Goal: Book appointment/travel/reservation

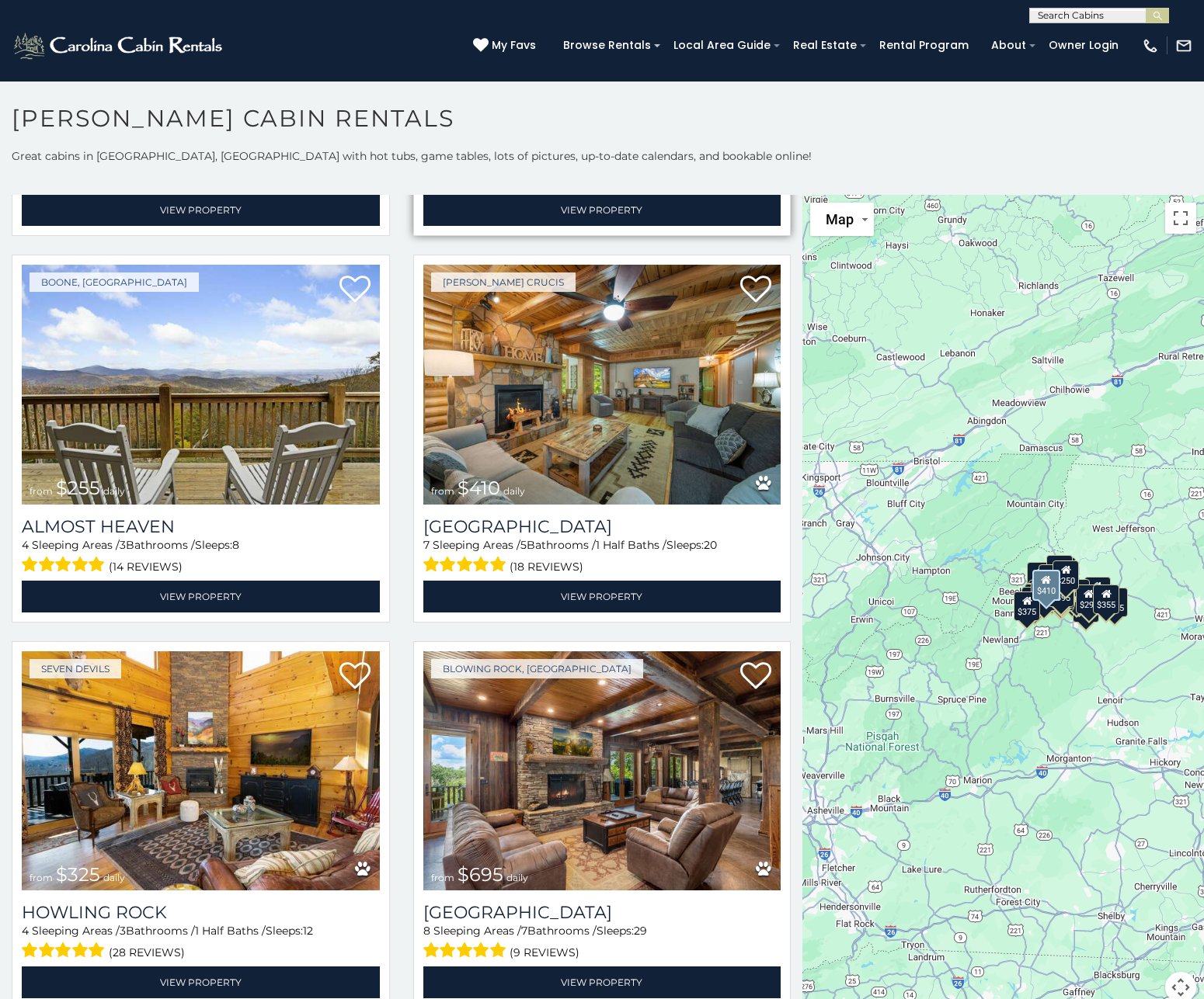
scroll to position [3494, 0]
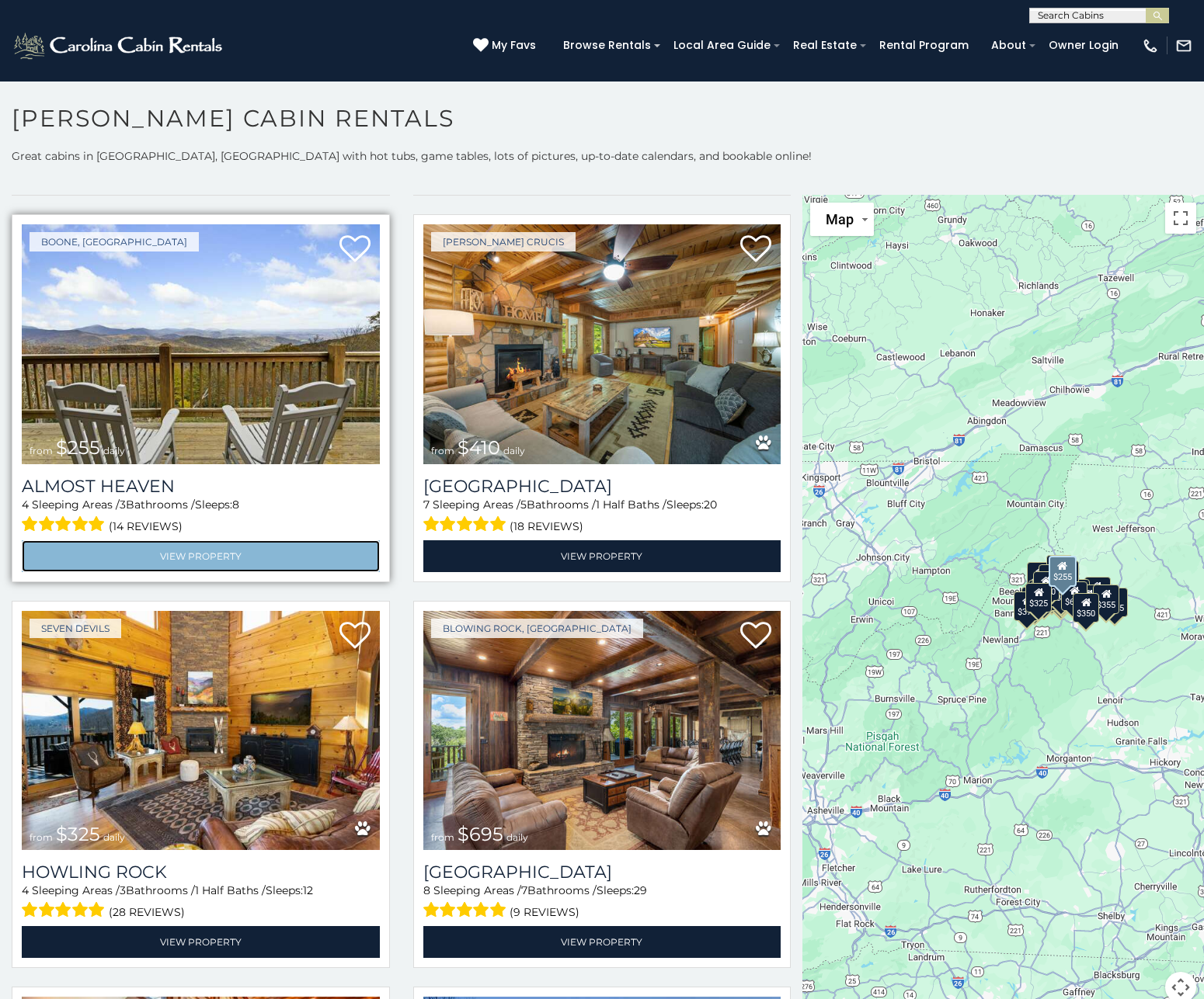
click at [208, 541] on link "View Property" at bounding box center [201, 557] width 358 height 32
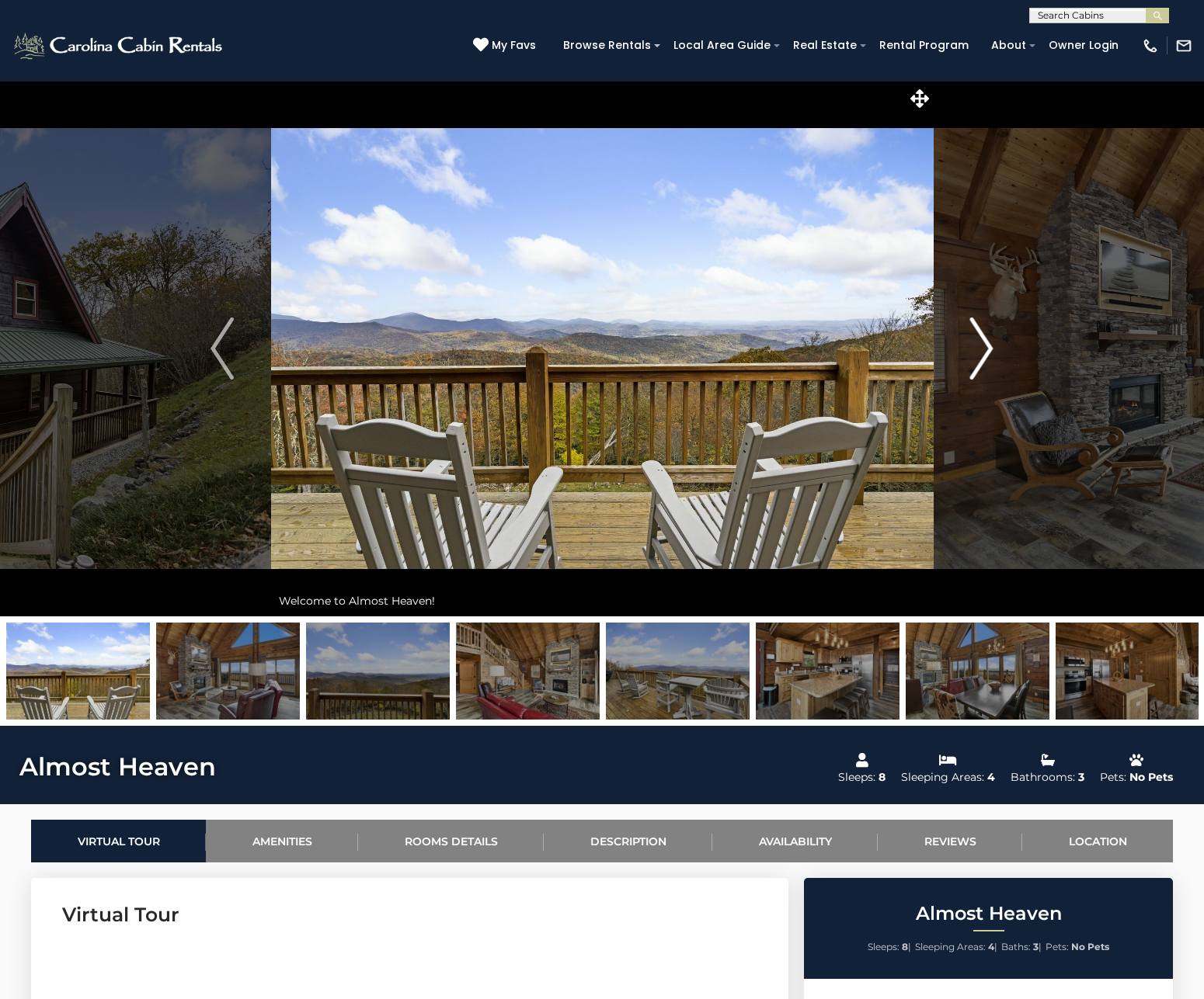
click at [987, 347] on img "Next" at bounding box center [981, 348] width 23 height 62
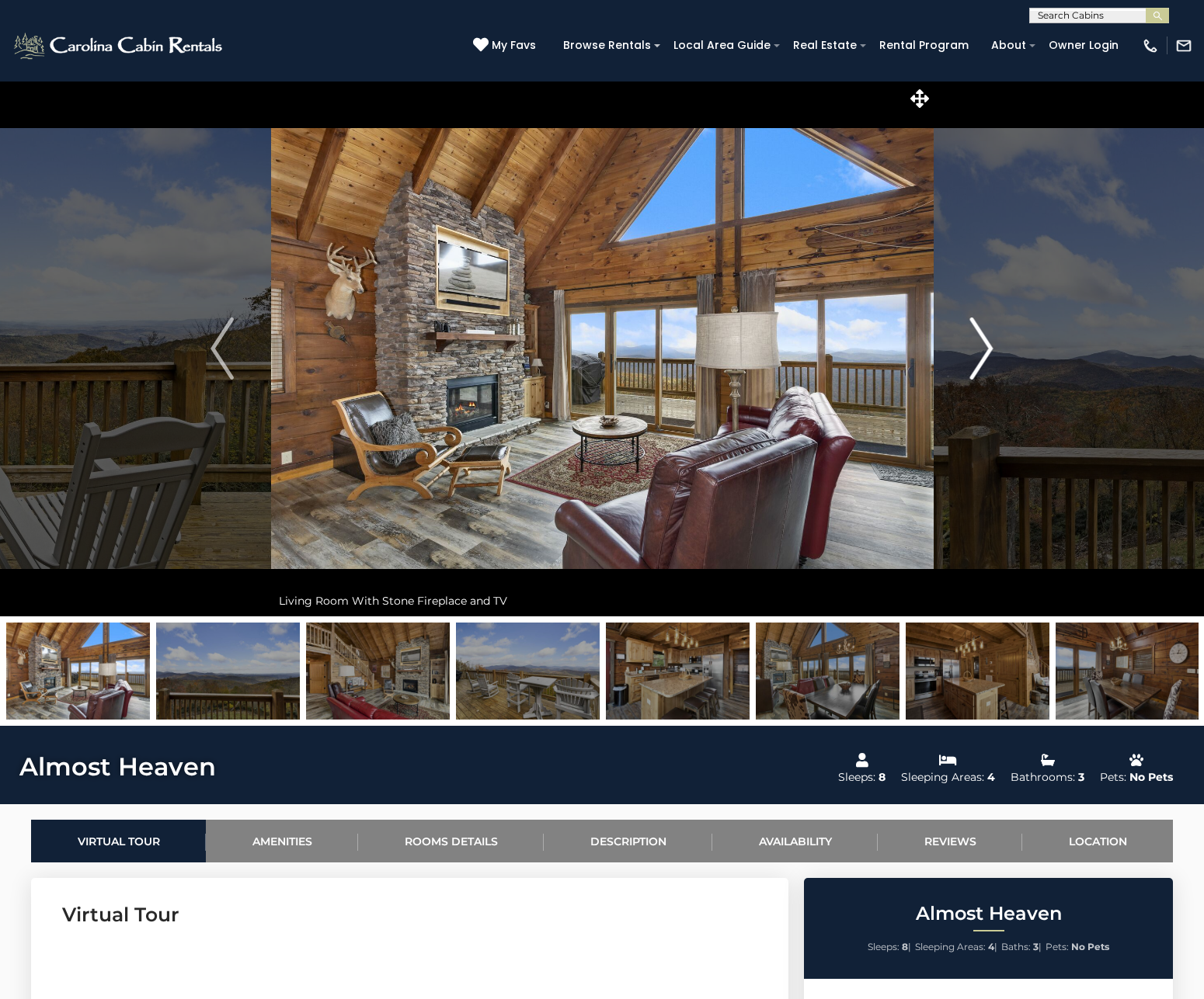
click at [978, 352] on img "Next" at bounding box center [981, 348] width 23 height 62
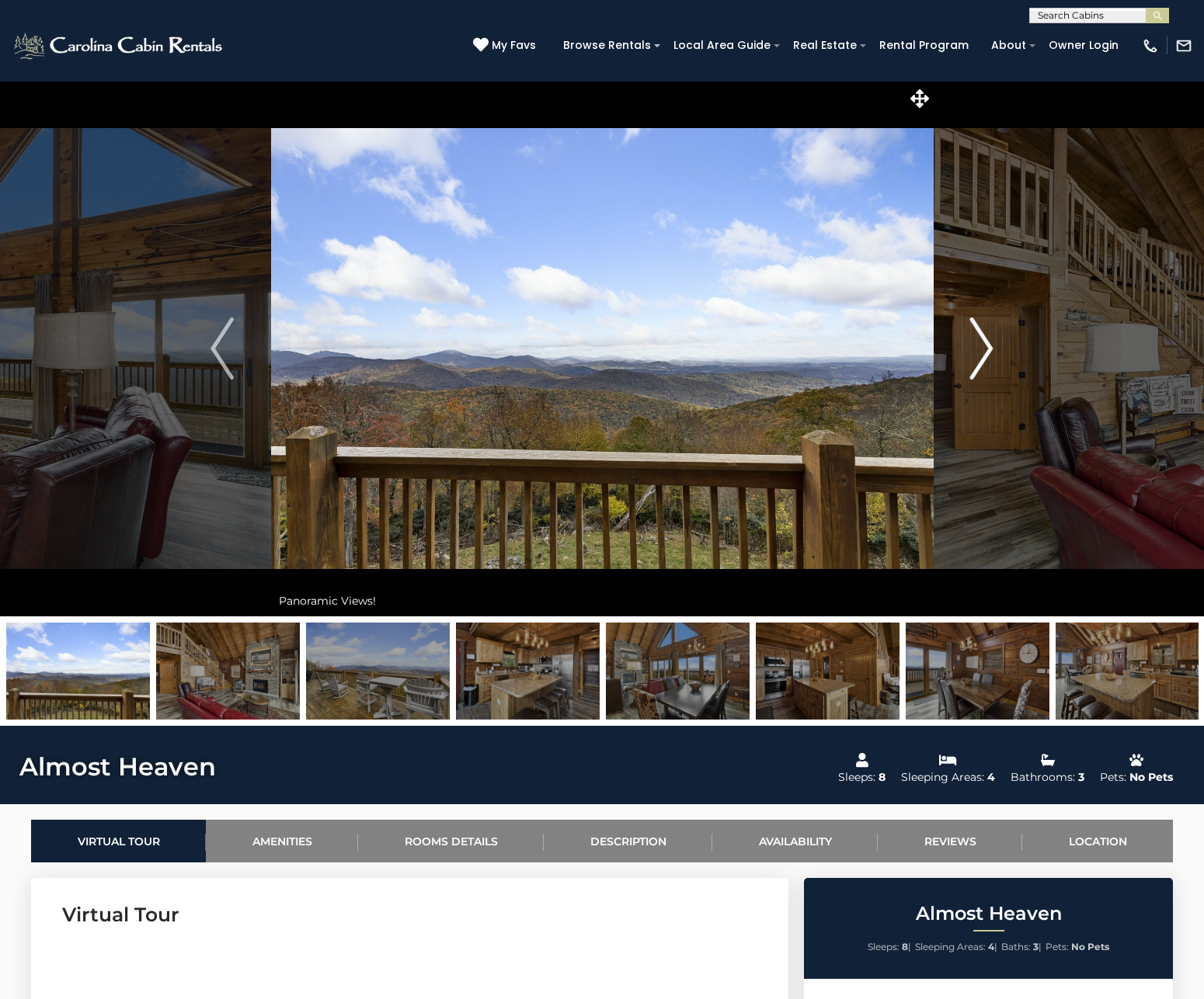
click at [978, 352] on img "Next" at bounding box center [981, 348] width 23 height 62
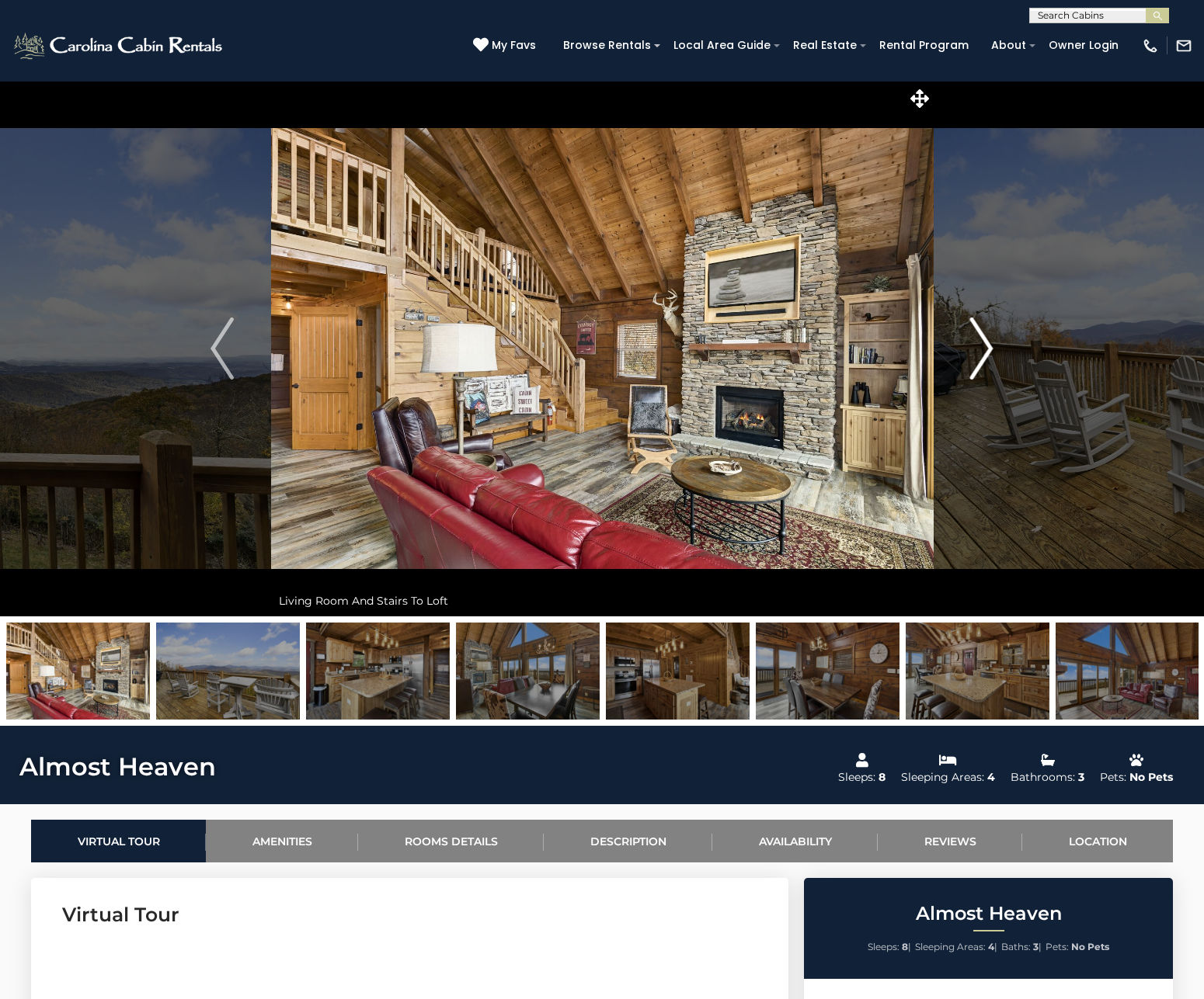
click at [978, 352] on img "Next" at bounding box center [981, 348] width 23 height 62
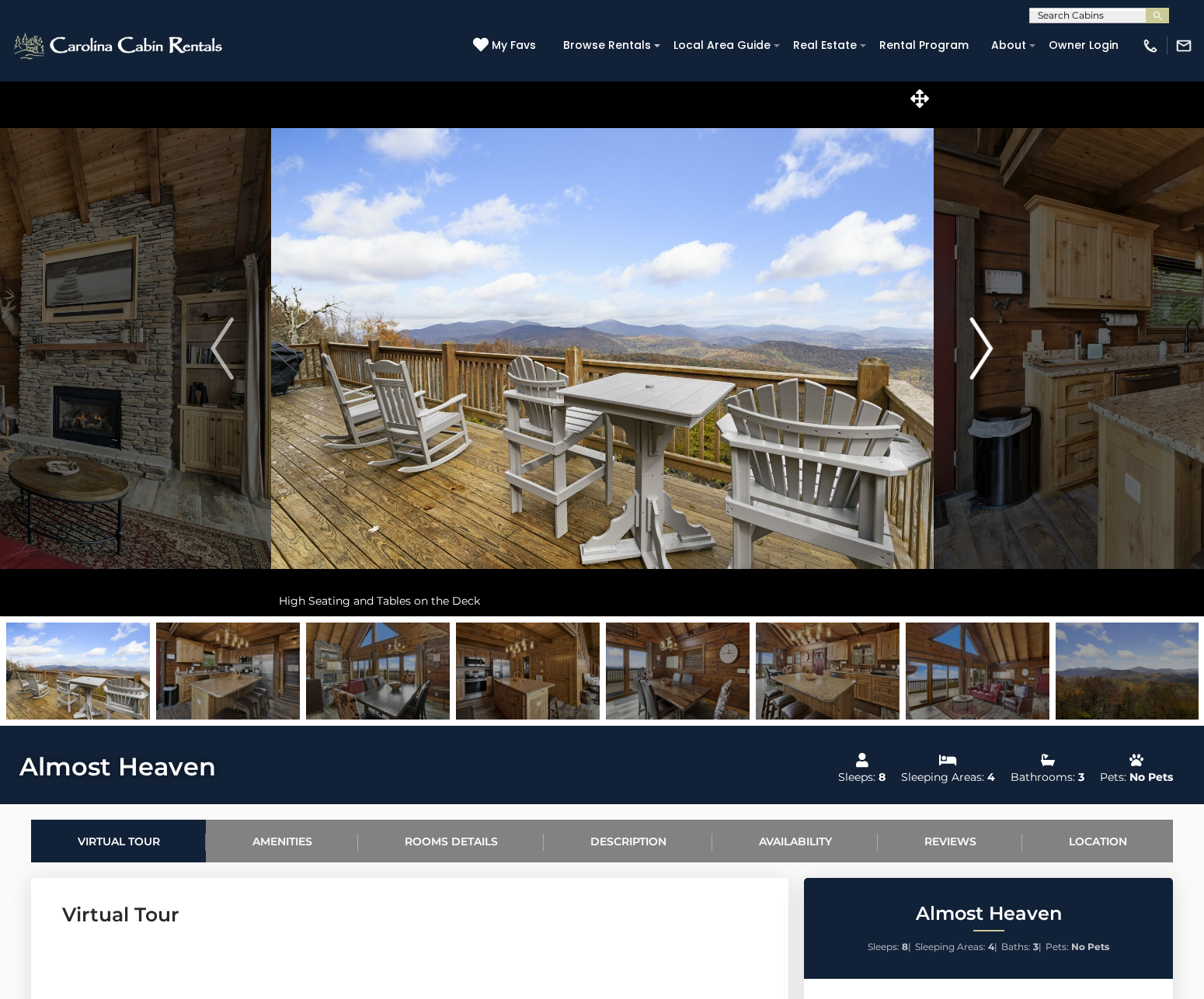
click at [978, 352] on img "Next" at bounding box center [981, 348] width 23 height 62
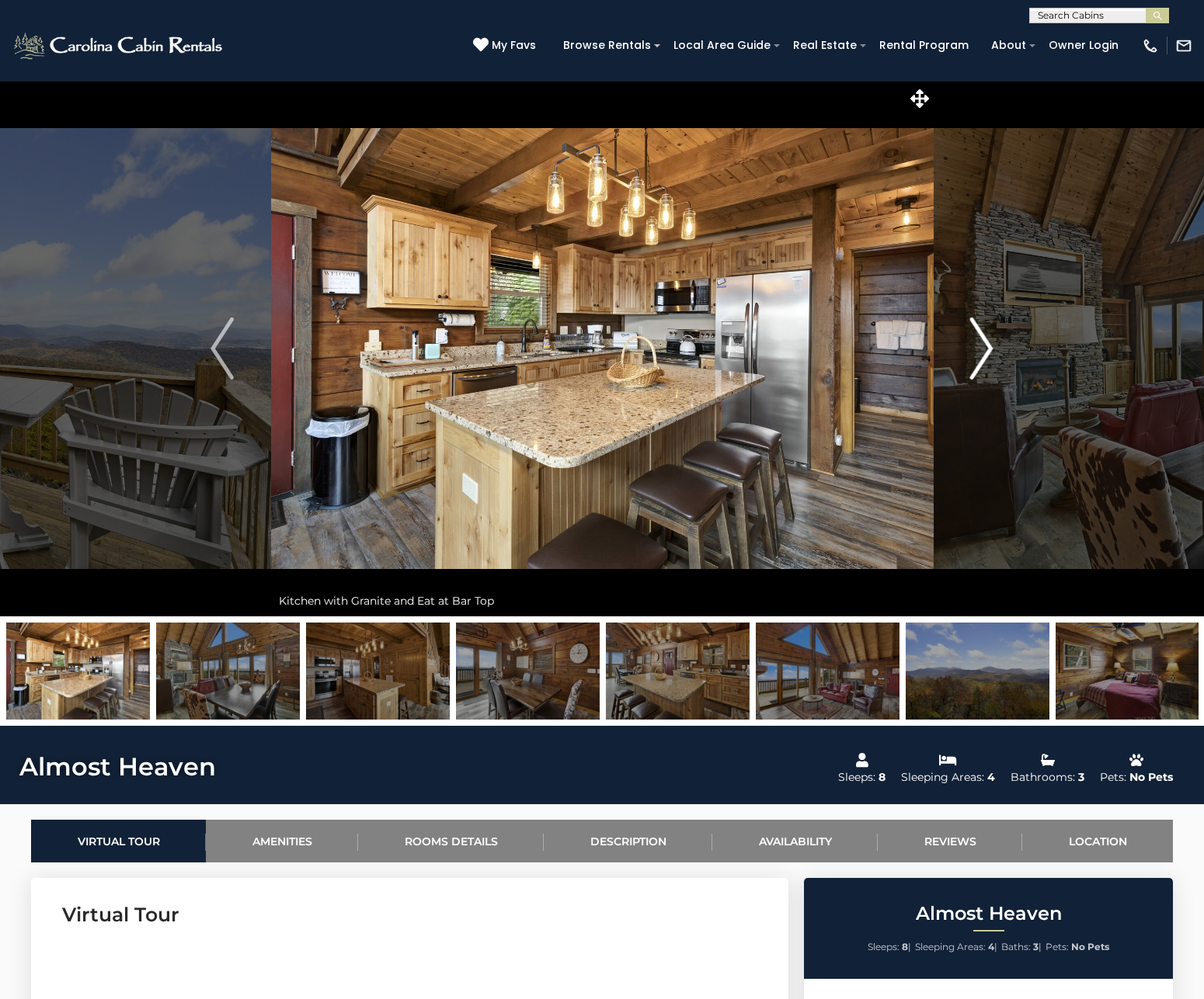
click at [978, 352] on img "Next" at bounding box center [981, 348] width 23 height 62
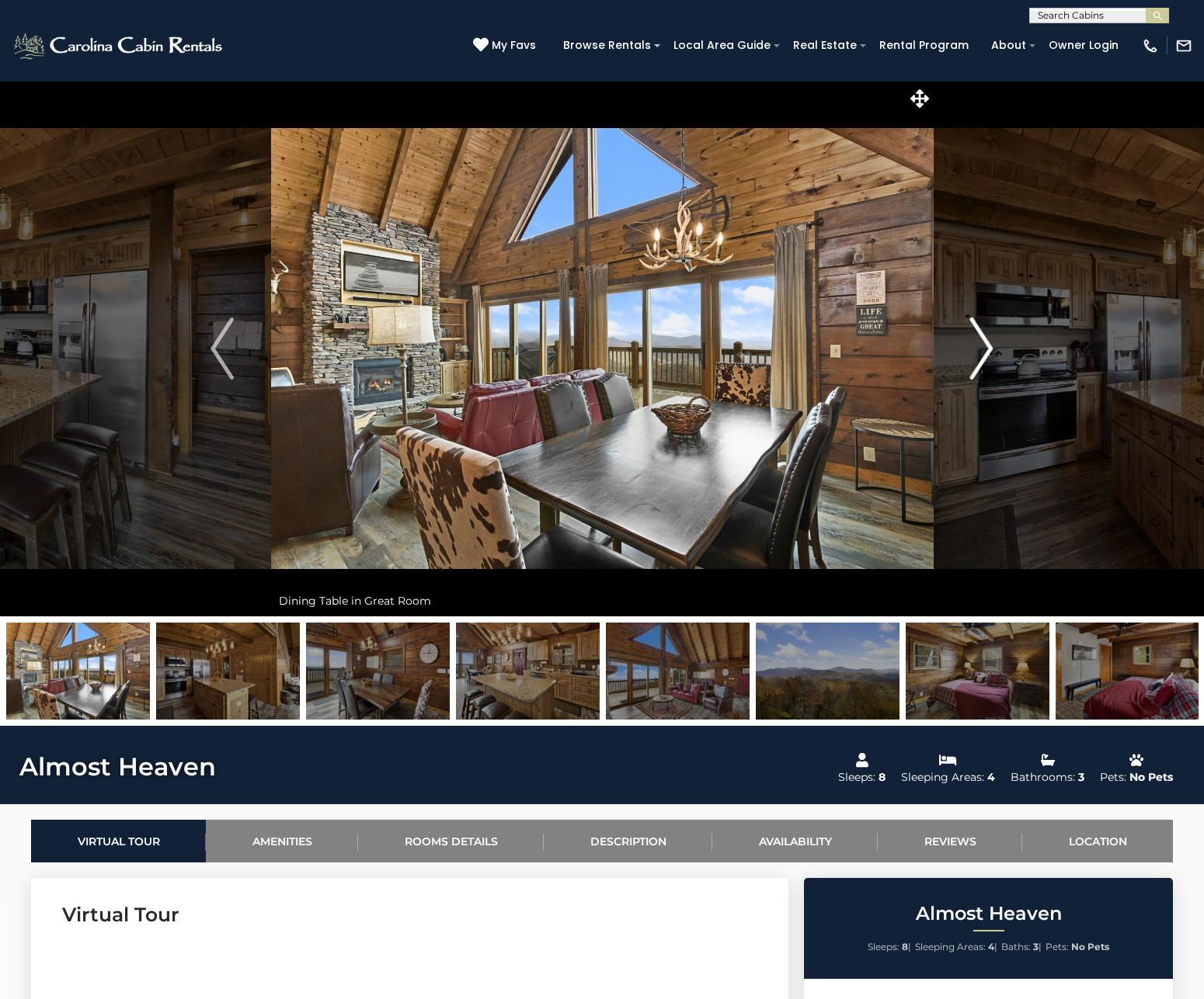
click at [978, 352] on img "Next" at bounding box center [981, 348] width 23 height 62
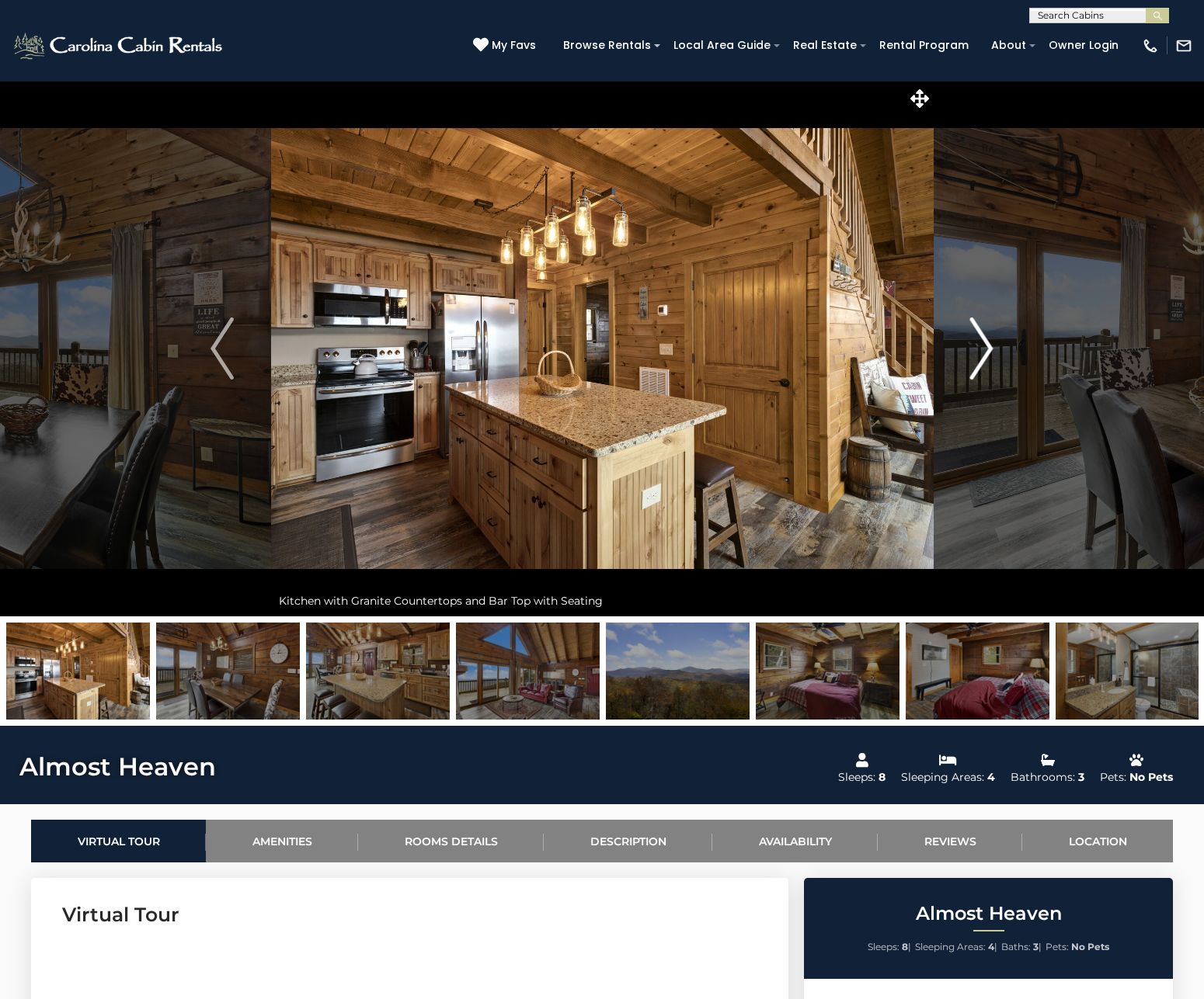
click at [987, 352] on img "Next" at bounding box center [981, 348] width 23 height 62
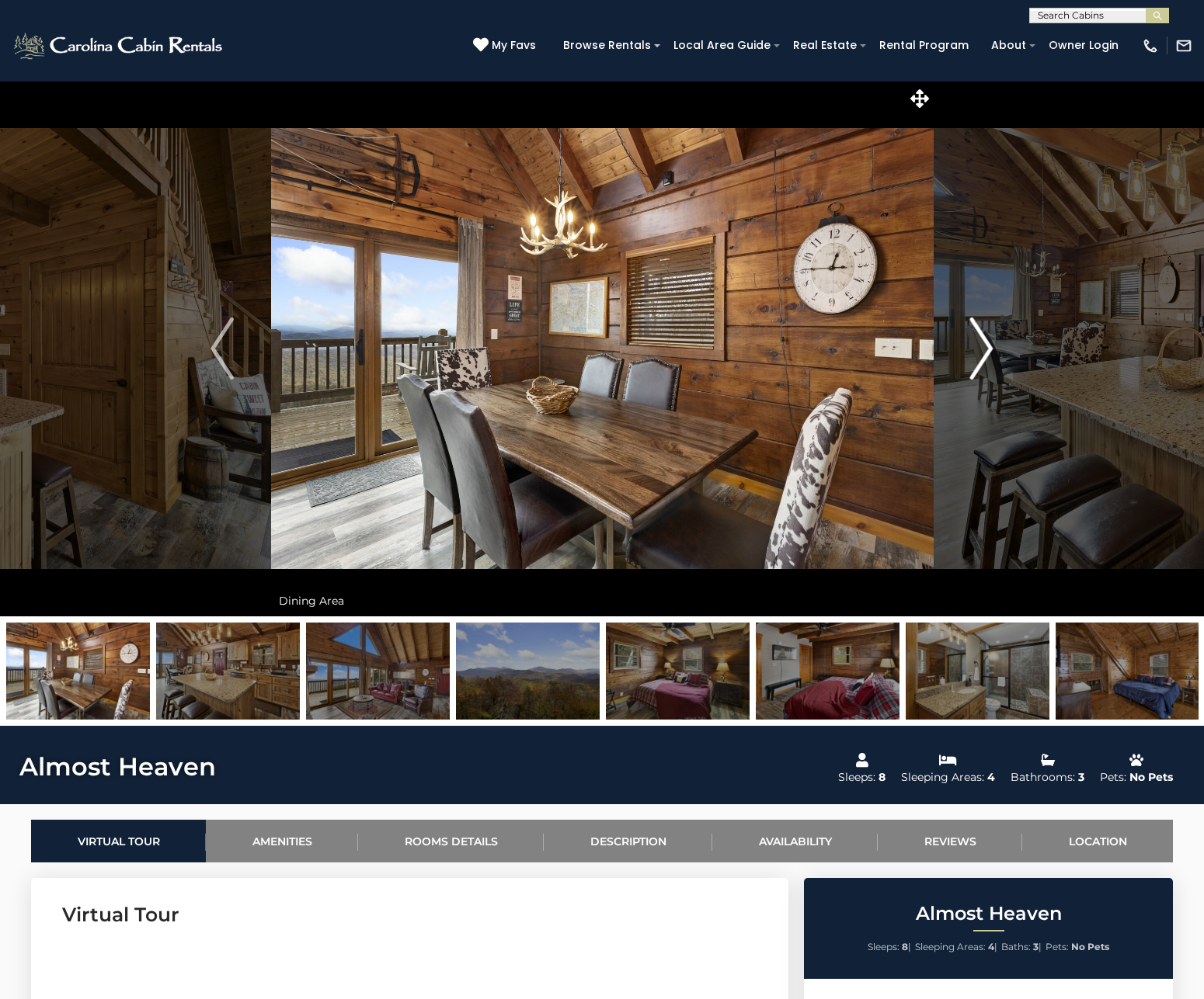
click at [987, 352] on img "Next" at bounding box center [981, 348] width 23 height 62
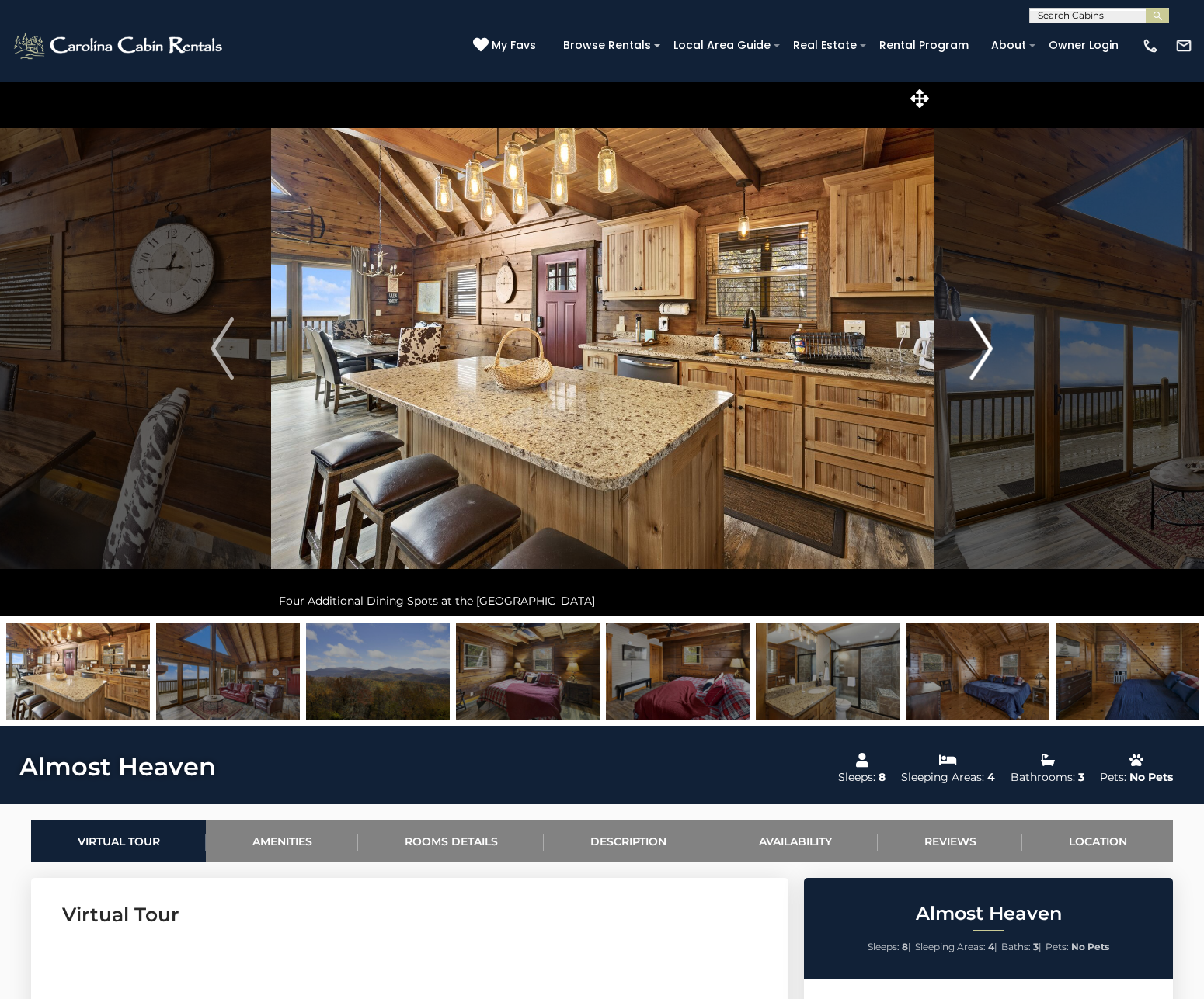
click at [987, 352] on img "Next" at bounding box center [981, 348] width 23 height 62
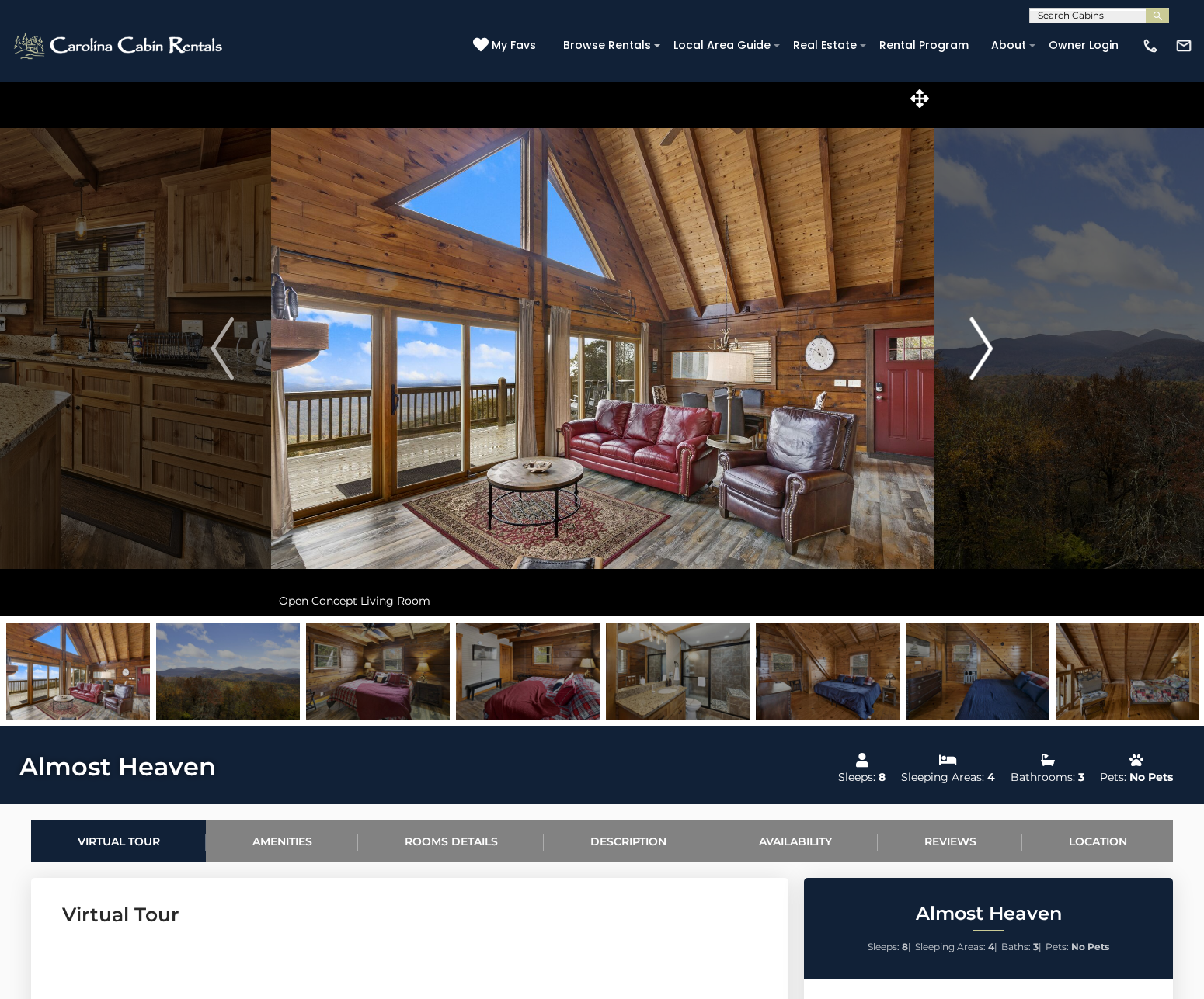
click at [987, 352] on img "Next" at bounding box center [981, 348] width 23 height 62
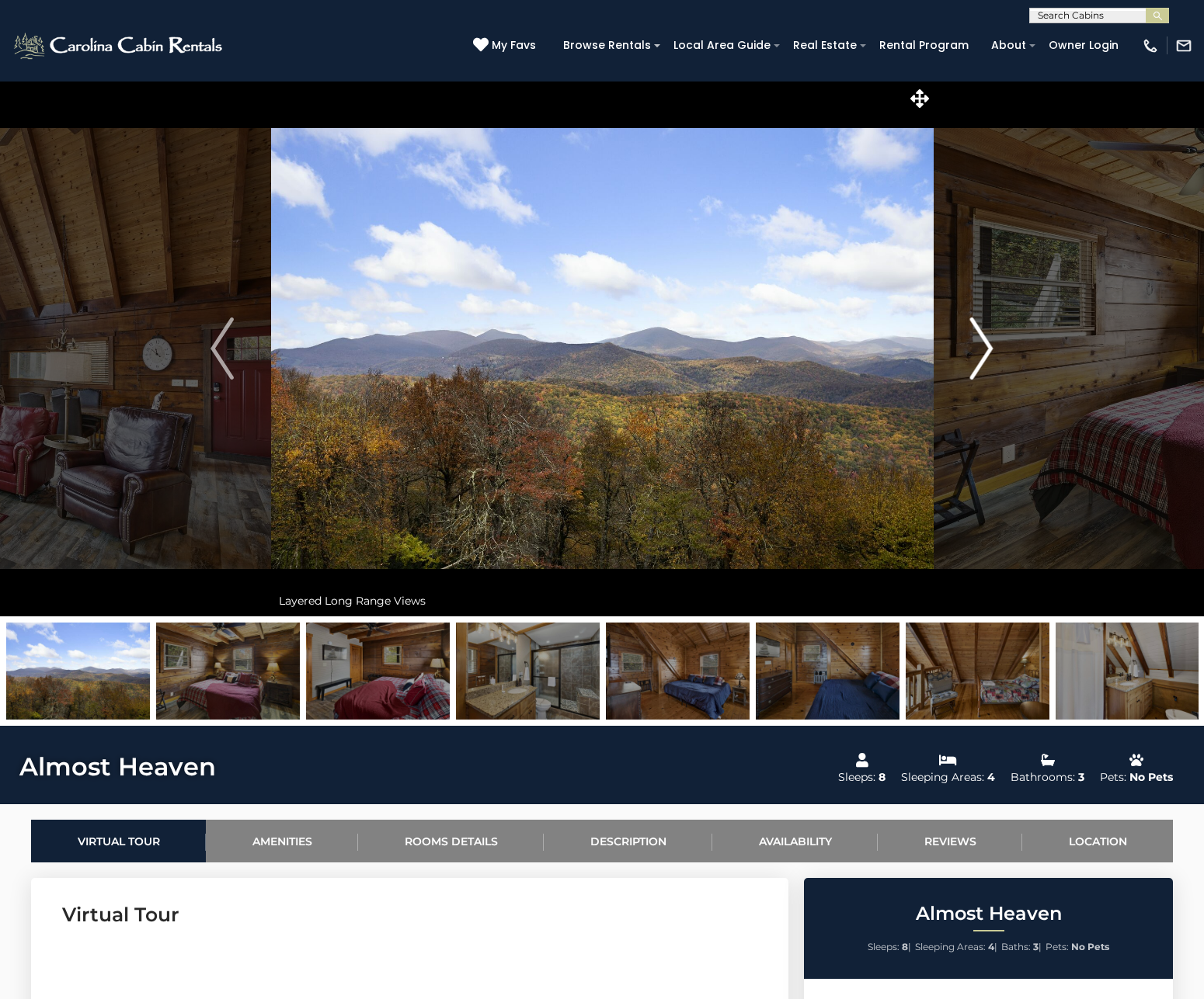
click at [987, 352] on img "Next" at bounding box center [981, 348] width 23 height 62
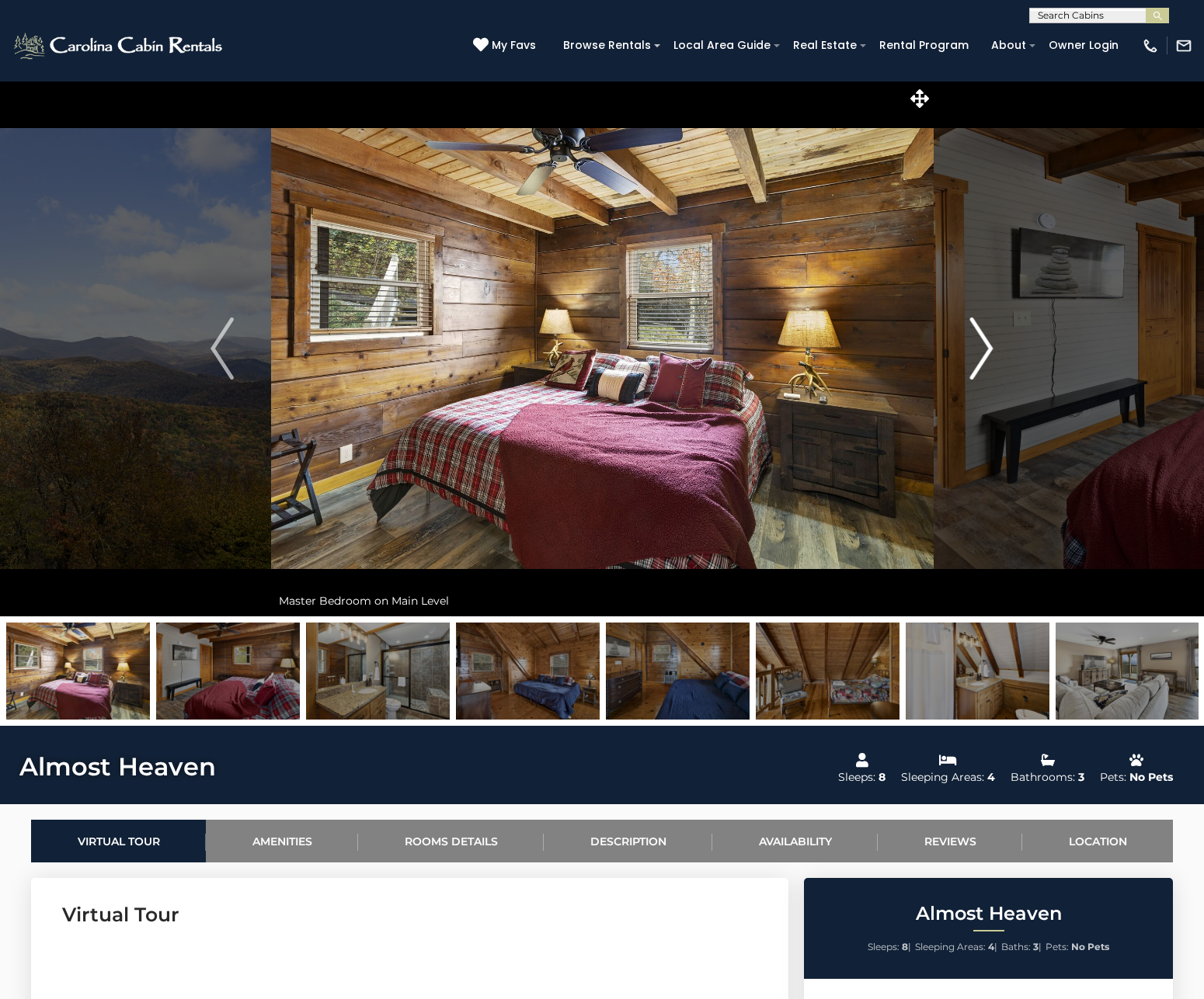
click at [987, 352] on img "Next" at bounding box center [981, 348] width 23 height 62
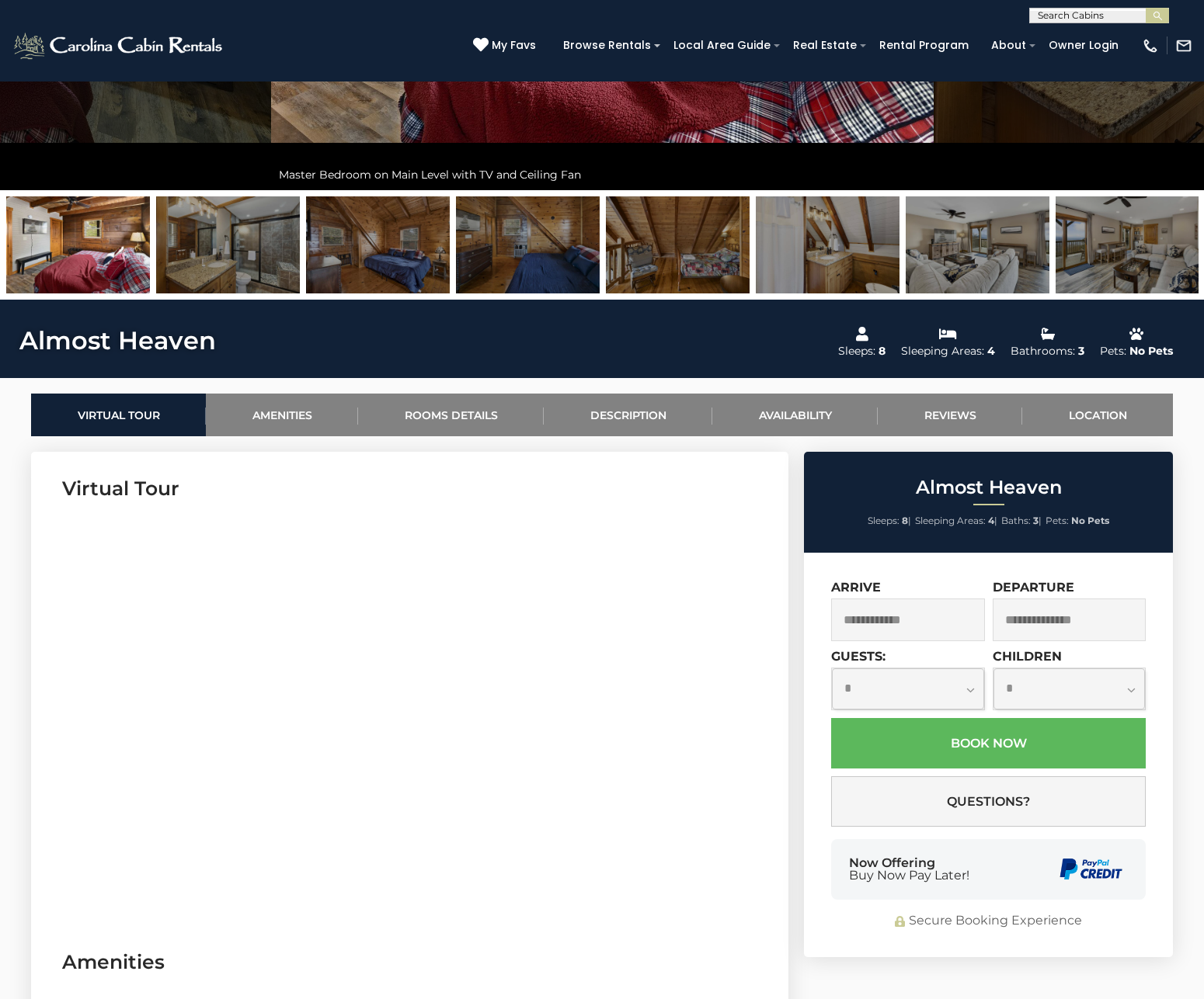
scroll to position [465, 0]
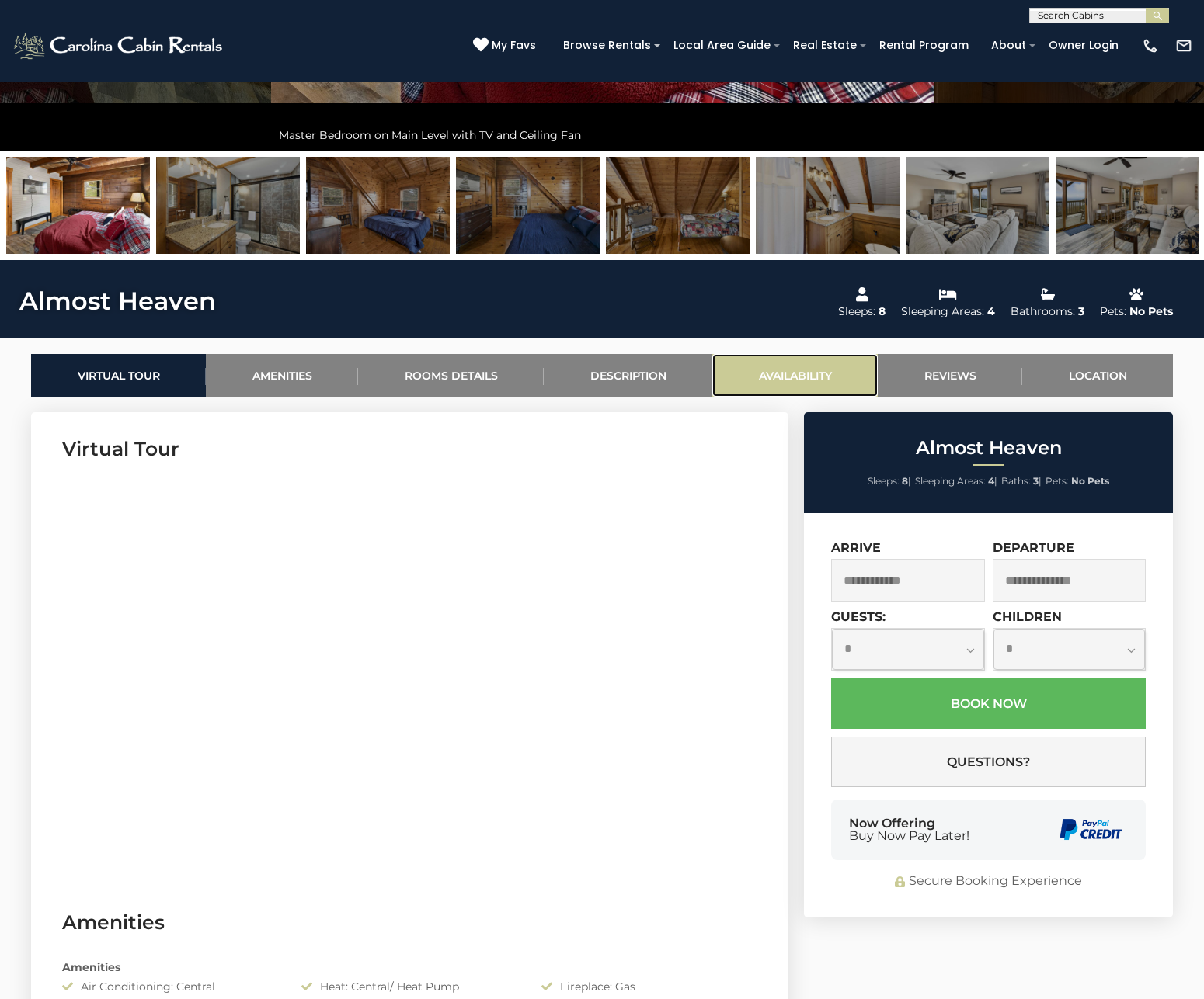
click at [781, 366] on link "Availability" at bounding box center [794, 376] width 166 height 43
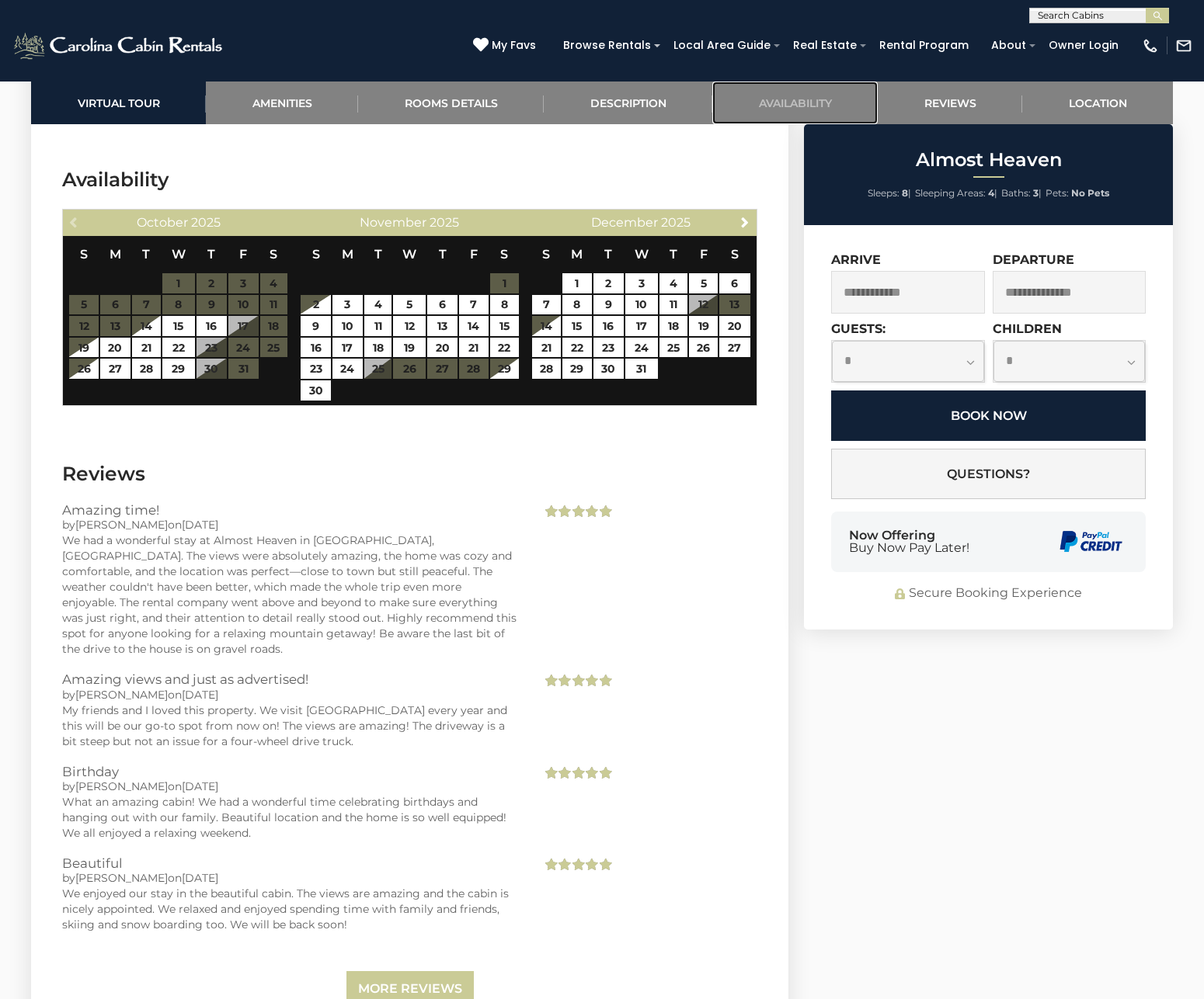
scroll to position [2696, 0]
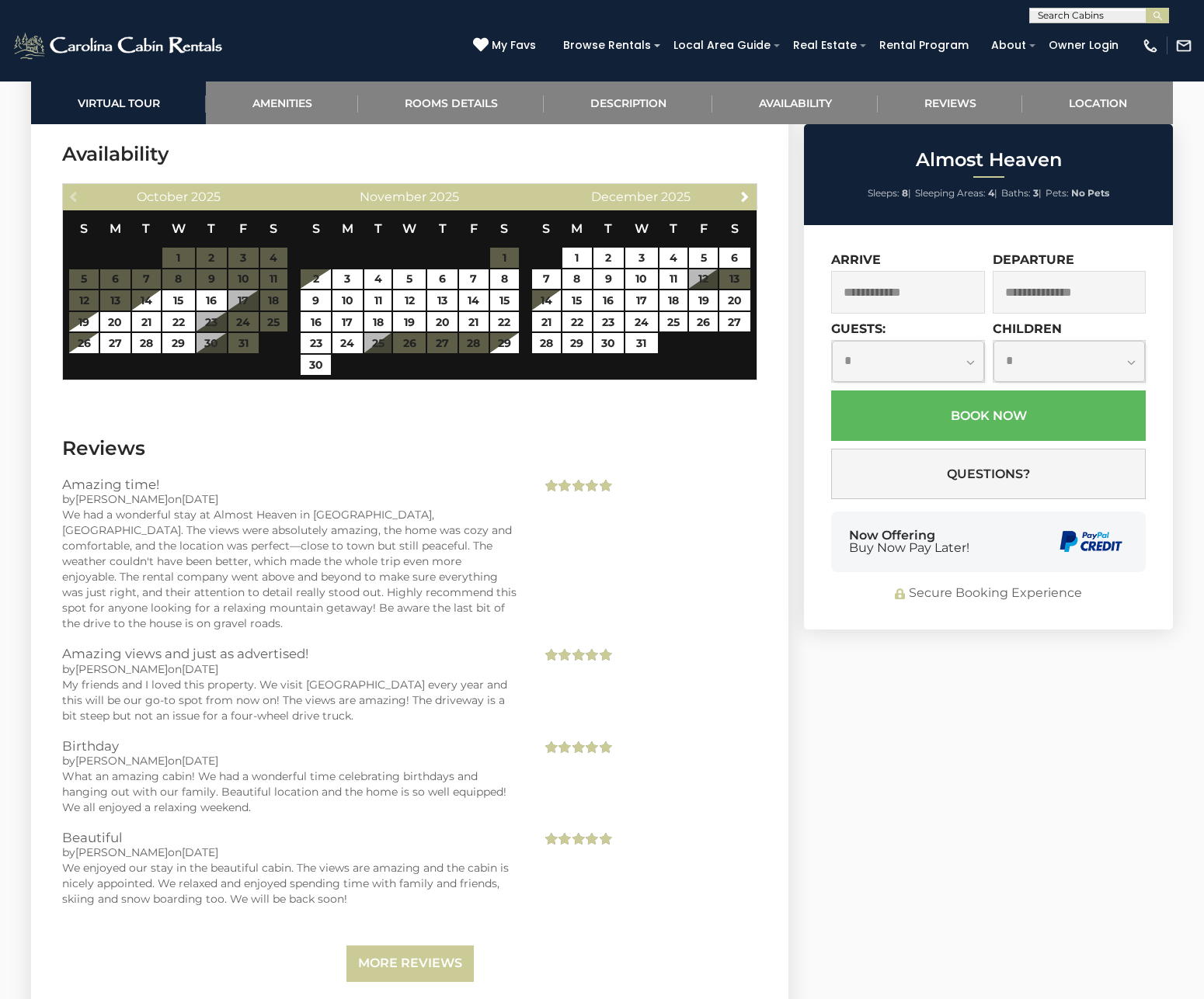
click at [870, 300] on input "text" at bounding box center [908, 293] width 154 height 43
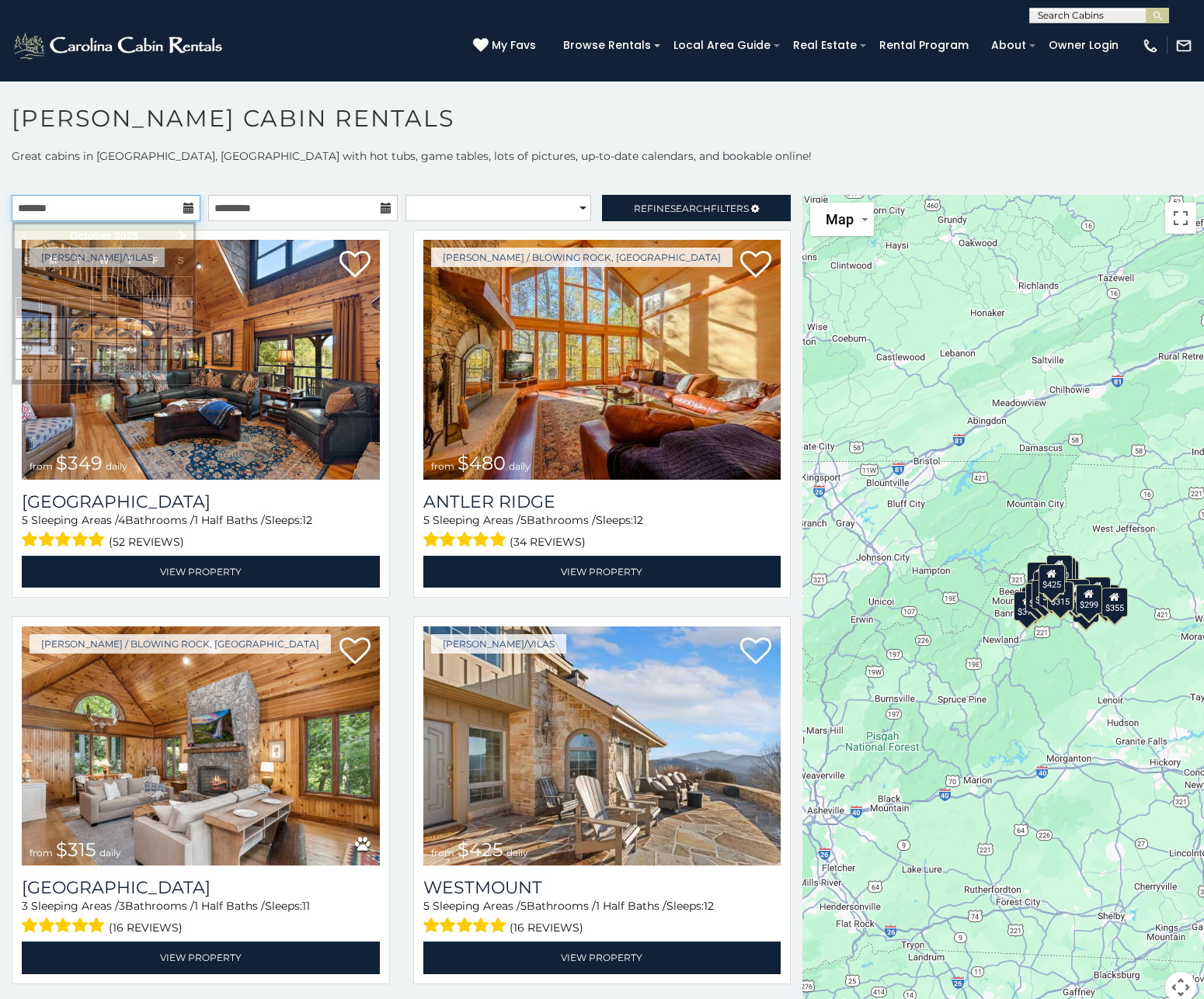
click at [118, 213] on input "text" at bounding box center [106, 208] width 189 height 26
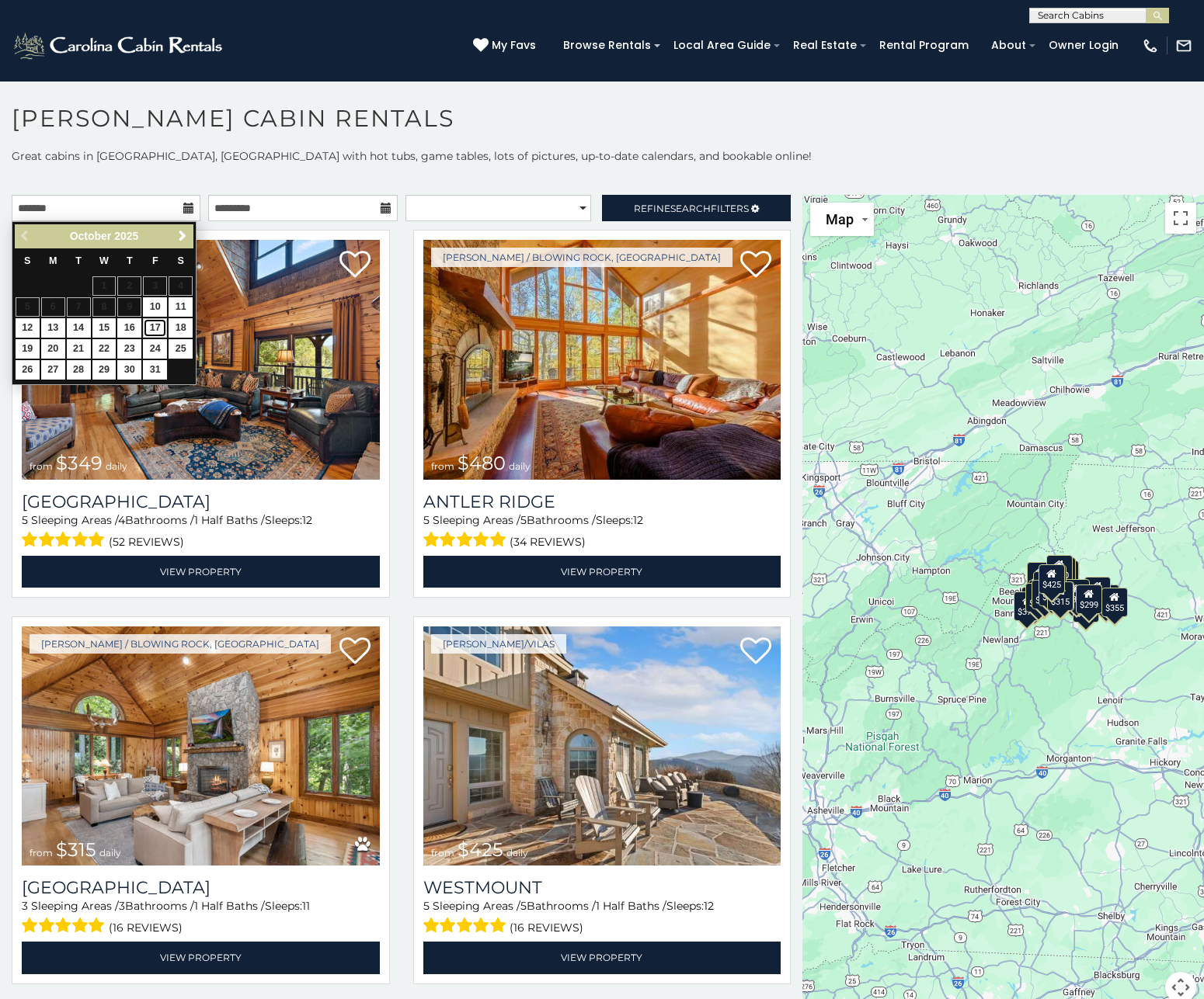
click at [161, 325] on link "17" at bounding box center [155, 329] width 24 height 20
type input "**********"
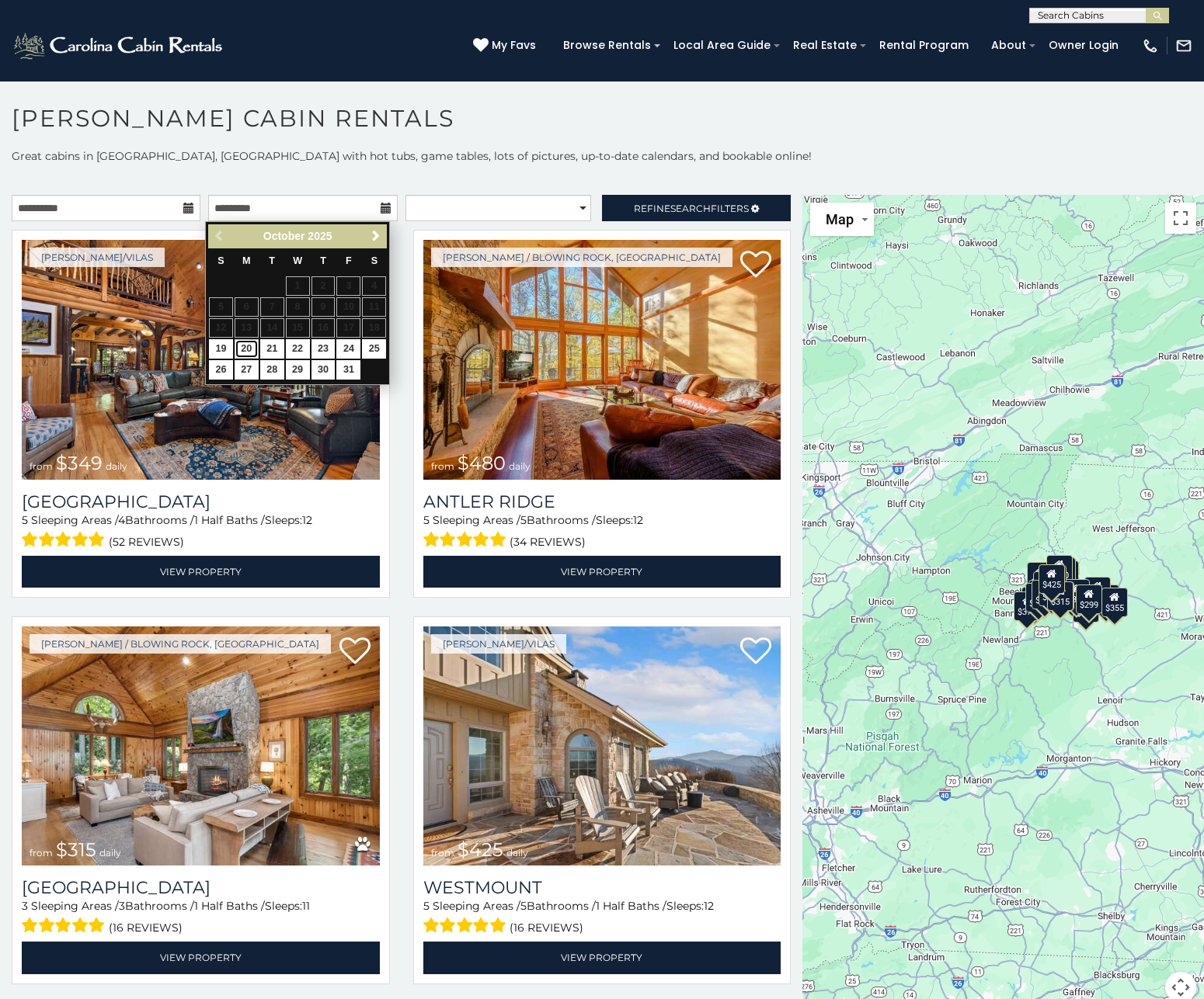
click at [244, 346] on link "20" at bounding box center [246, 349] width 24 height 20
type input "**********"
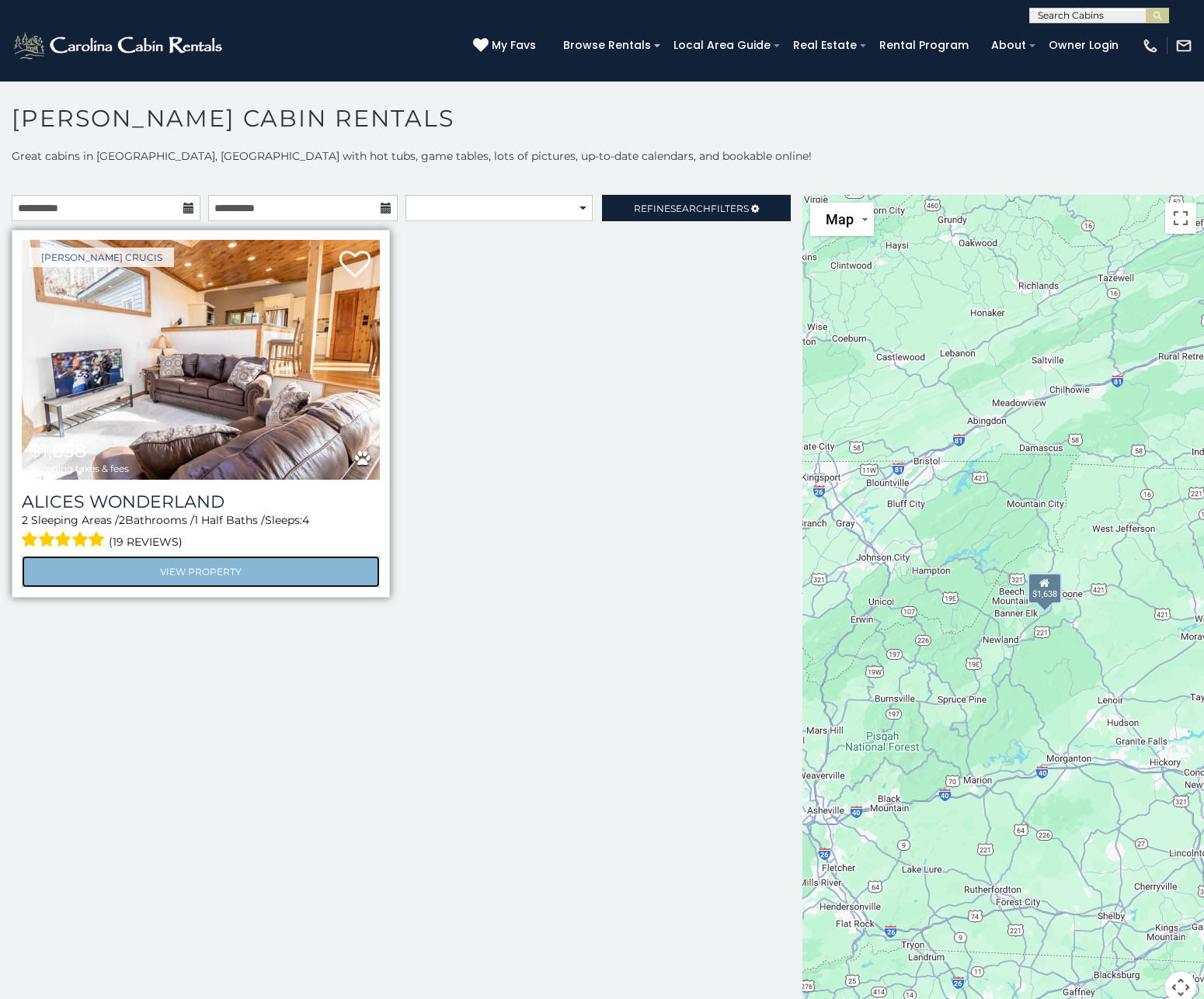
click at [185, 565] on link "View Property" at bounding box center [201, 572] width 358 height 32
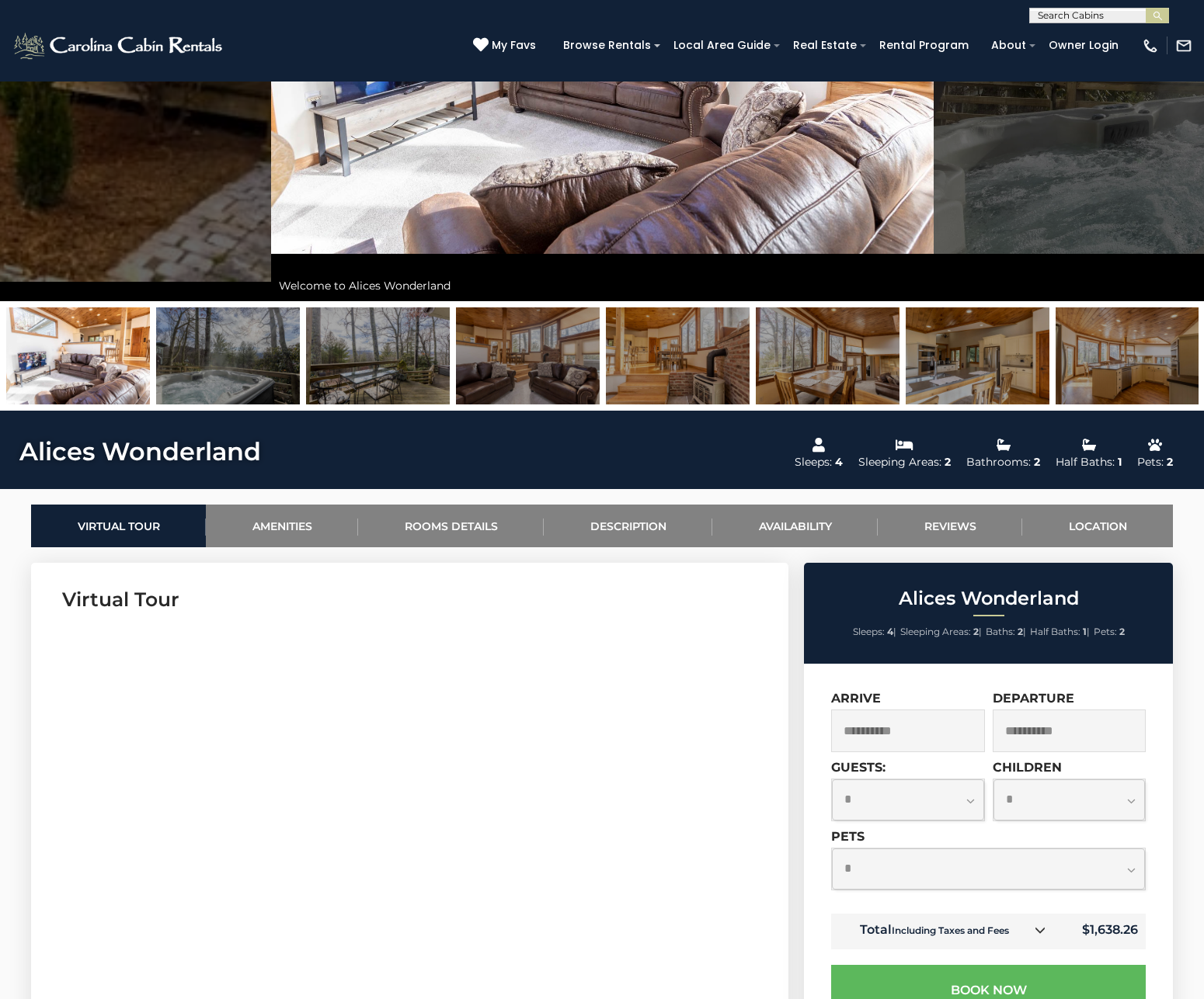
scroll to position [311, 0]
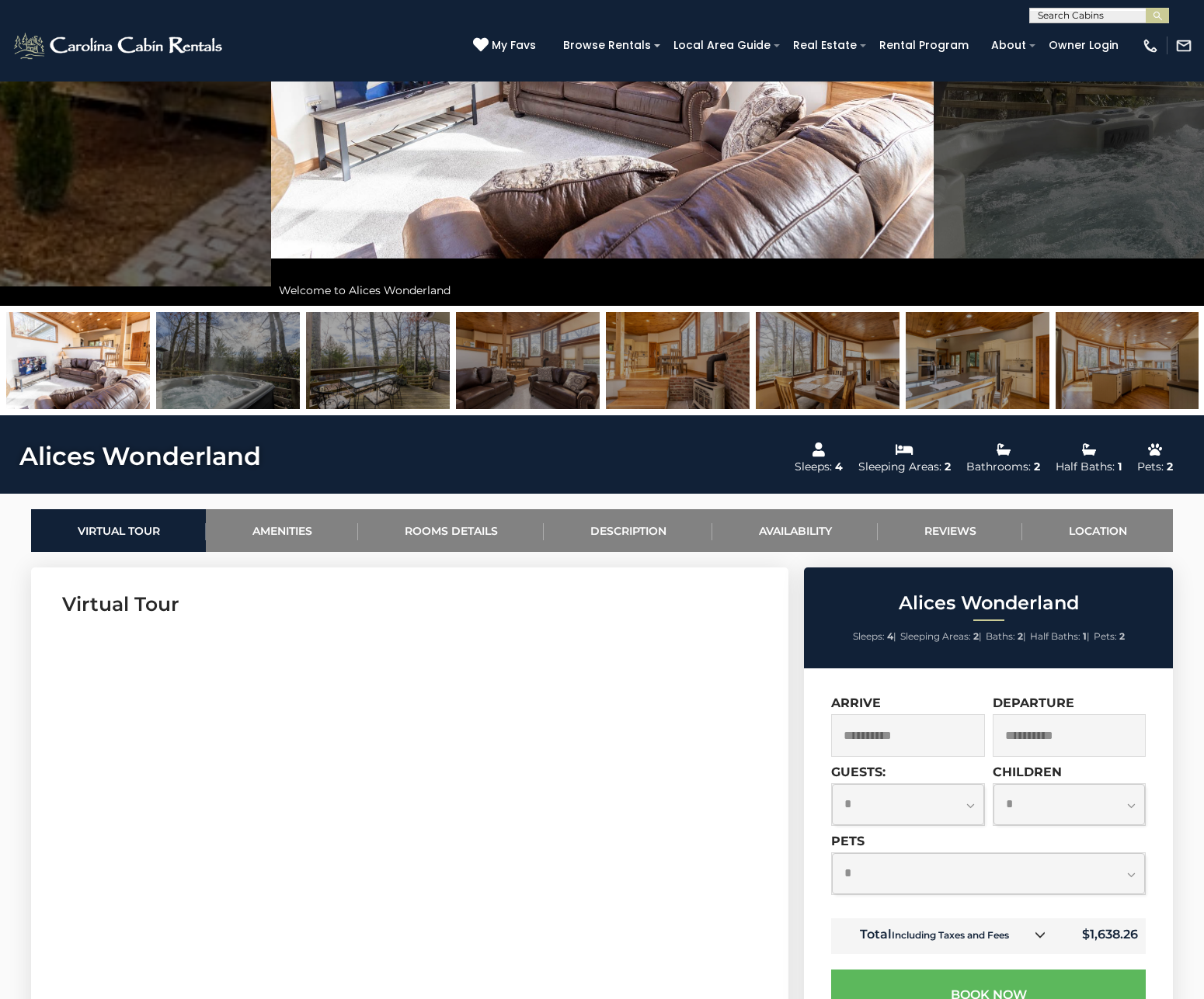
click at [239, 371] on img at bounding box center [227, 361] width 143 height 97
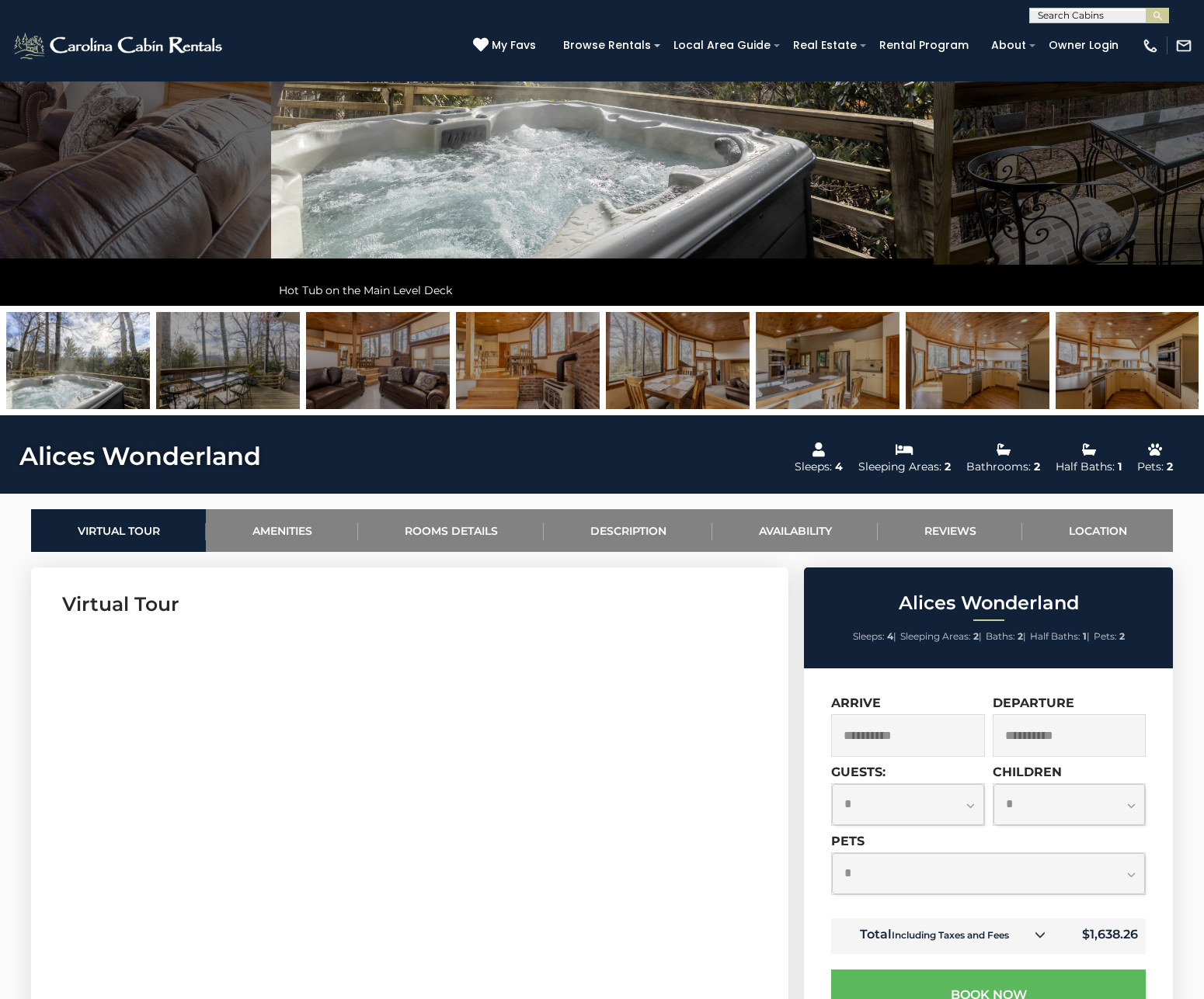
click at [378, 366] on img at bounding box center [378, 361] width 143 height 97
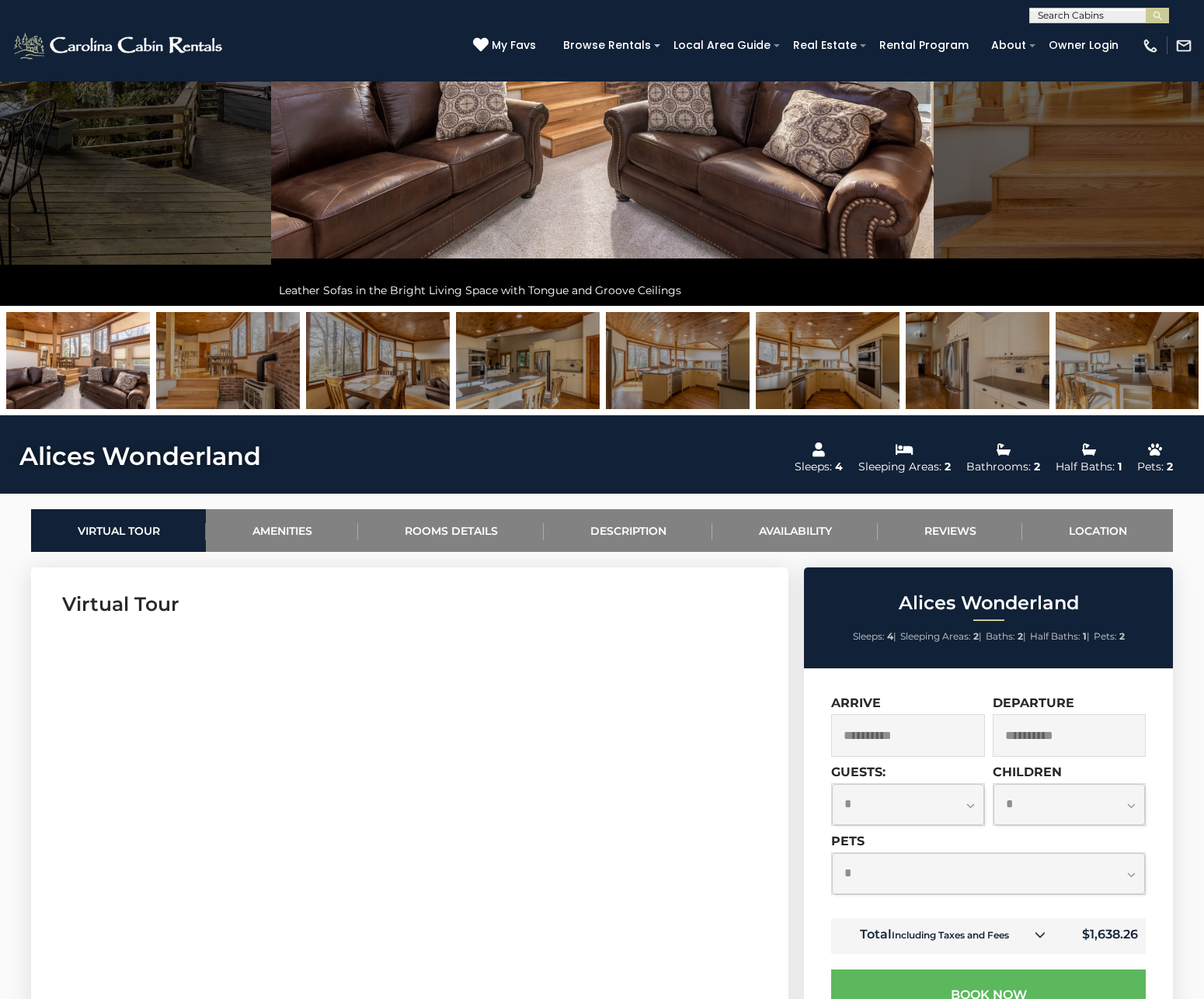
click at [963, 364] on img at bounding box center [977, 361] width 143 height 97
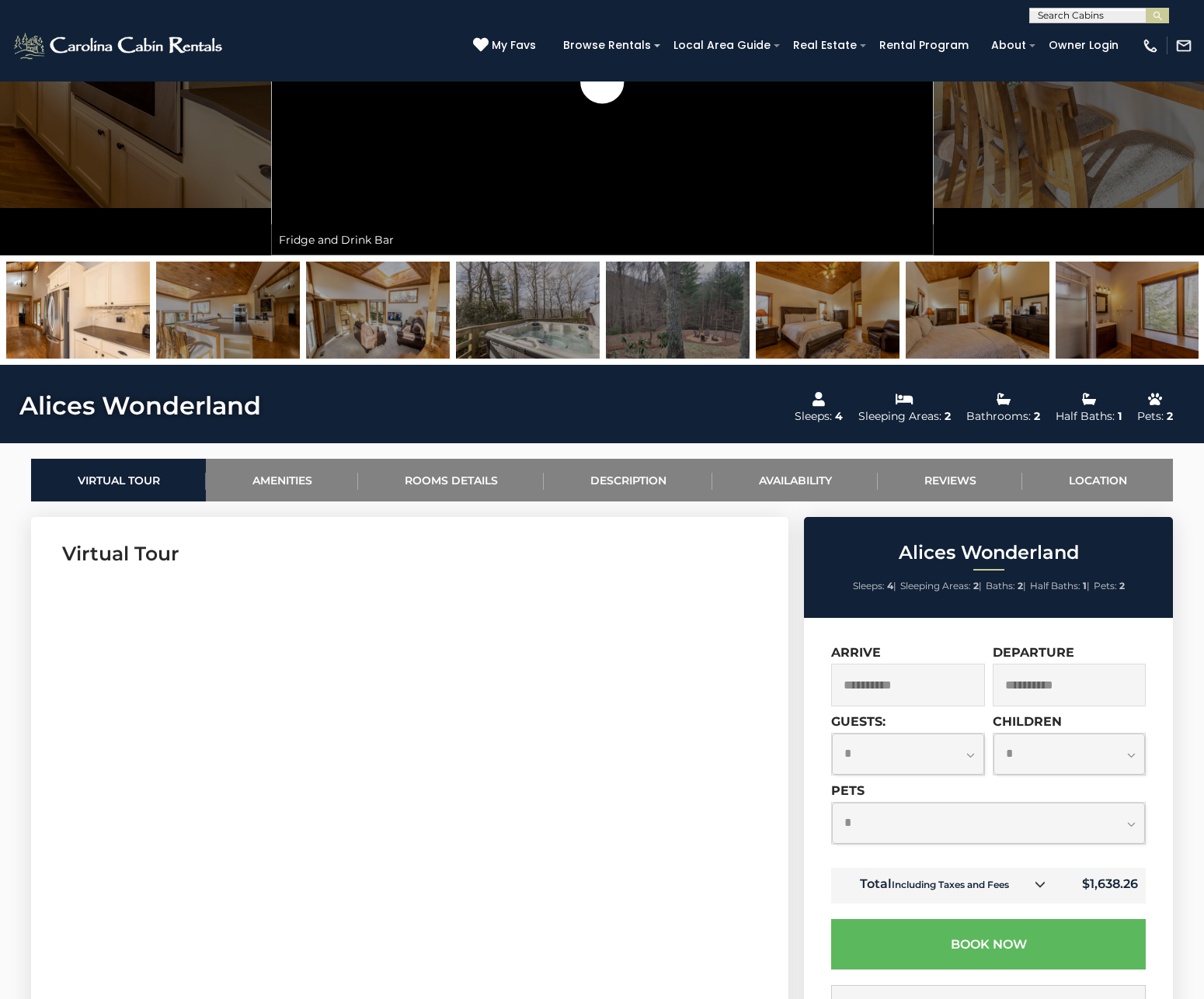
scroll to position [388, 0]
